Goal: Task Accomplishment & Management: Manage account settings

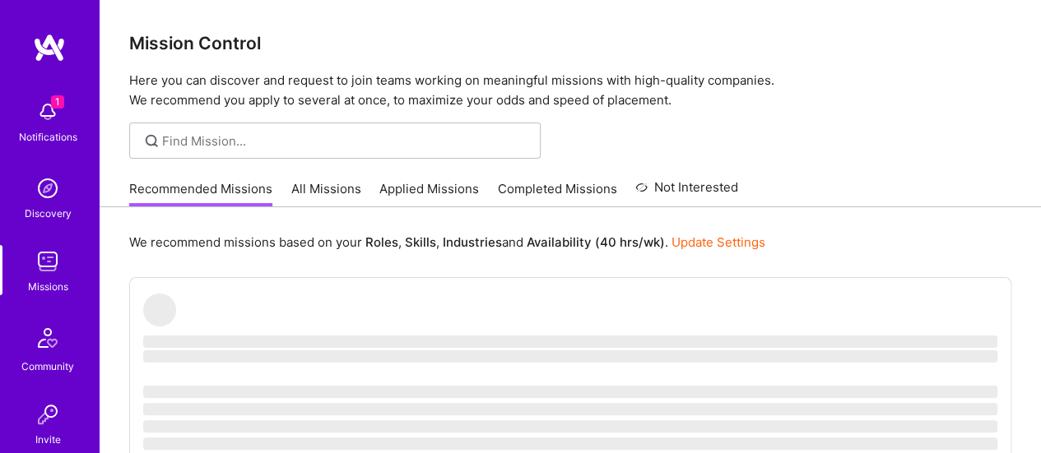
click at [38, 100] on img at bounding box center [47, 111] width 33 height 33
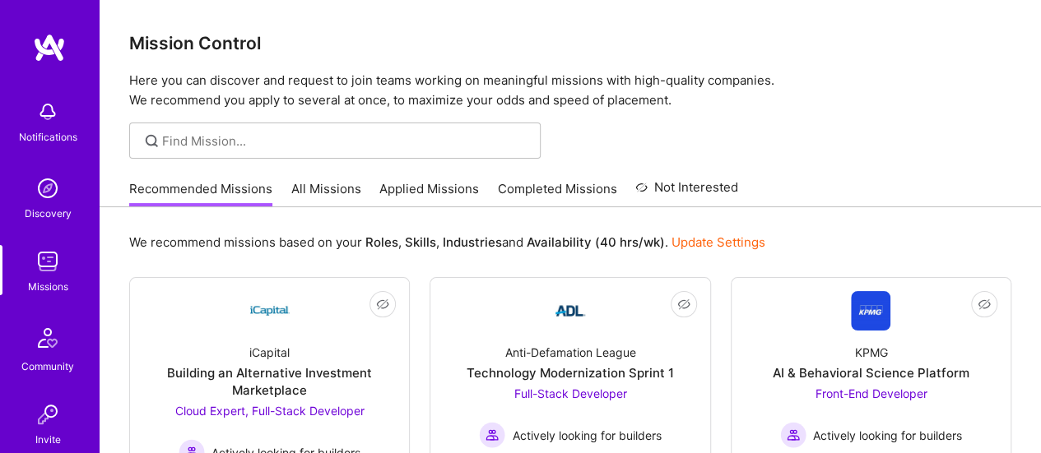
click at [50, 278] on div "Missions" at bounding box center [48, 286] width 40 height 17
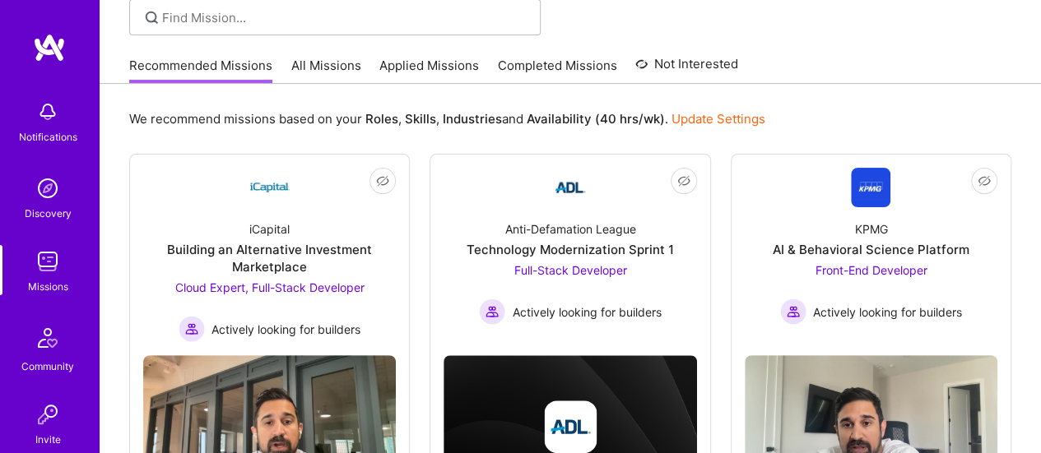
scroll to position [114, 0]
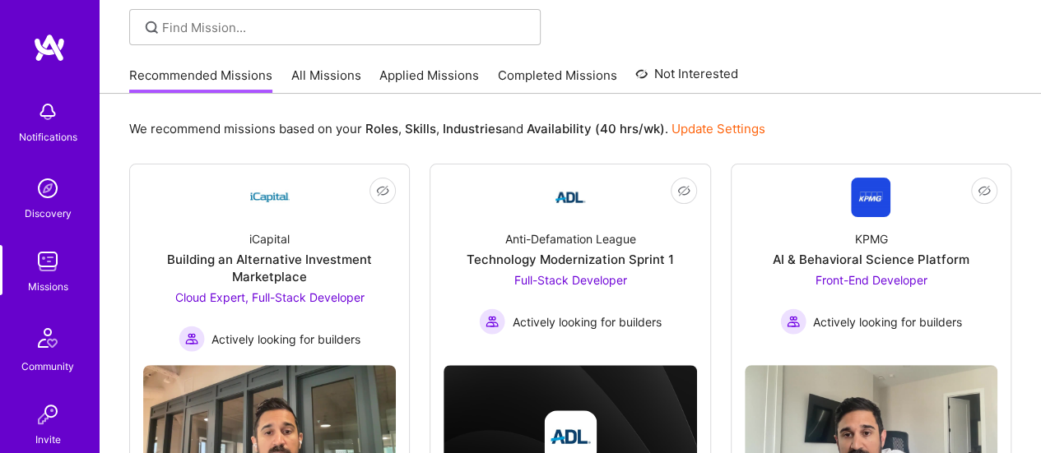
click at [329, 78] on link "All Missions" at bounding box center [326, 80] width 70 height 27
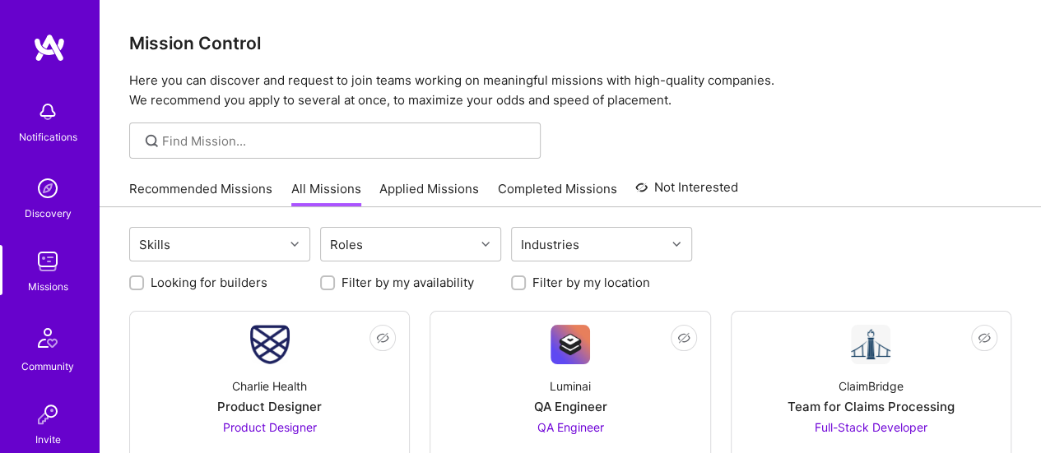
click at [520, 188] on link "Completed Missions" at bounding box center [557, 193] width 119 height 27
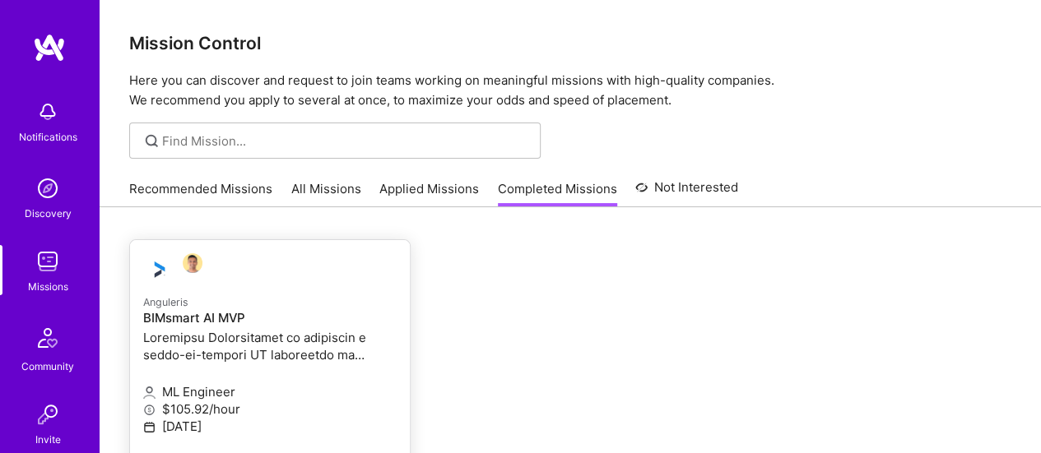
click at [312, 349] on p at bounding box center [269, 346] width 253 height 35
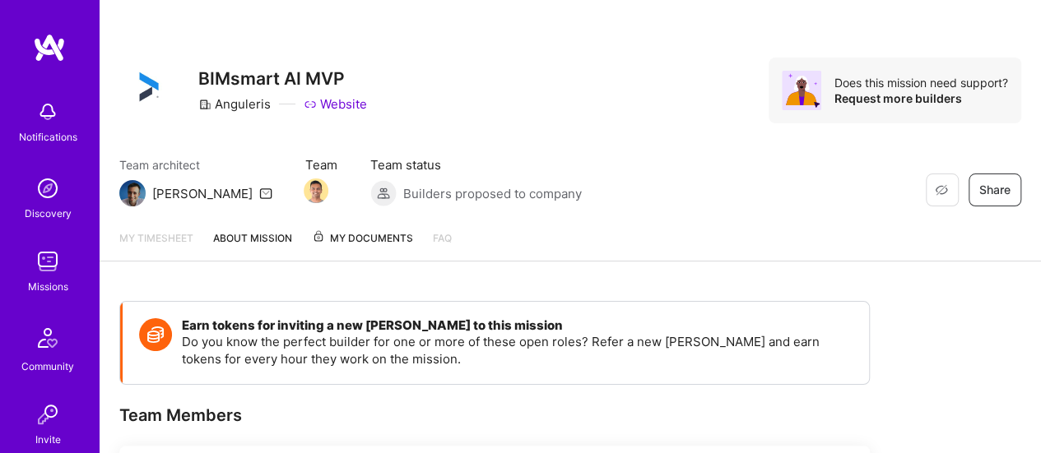
click at [369, 239] on span "My Documents" at bounding box center [362, 239] width 101 height 18
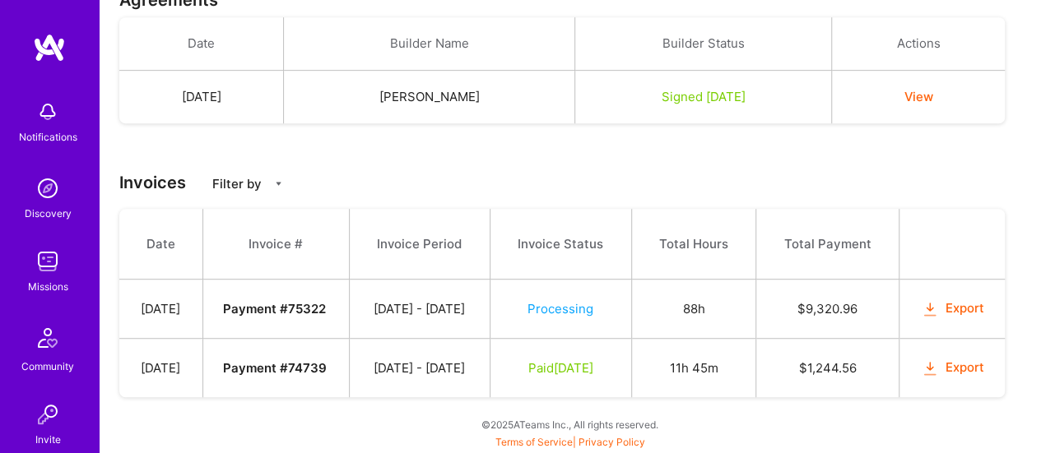
scroll to position [201, 0]
